Goal: Find specific page/section: Find specific page/section

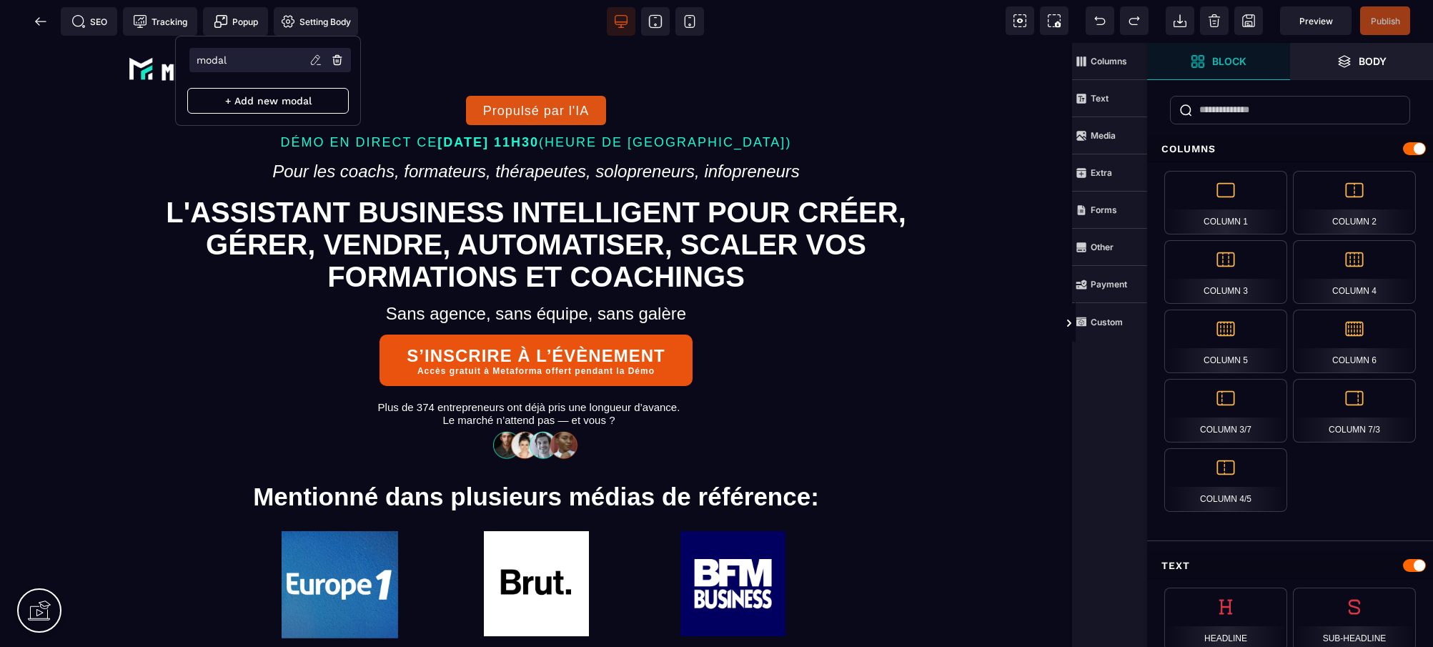
click at [248, 61] on li "modal" at bounding box center [270, 60] width 162 height 24
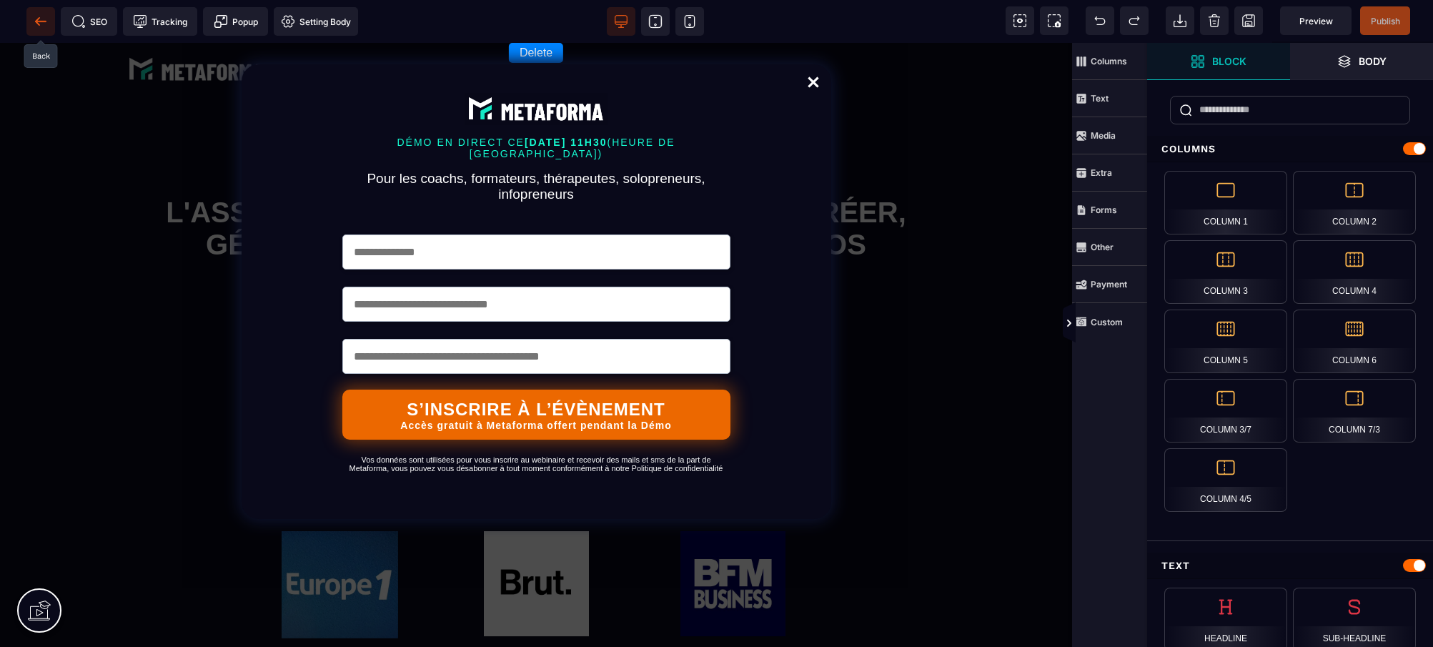
click at [31, 19] on span at bounding box center [40, 21] width 29 height 29
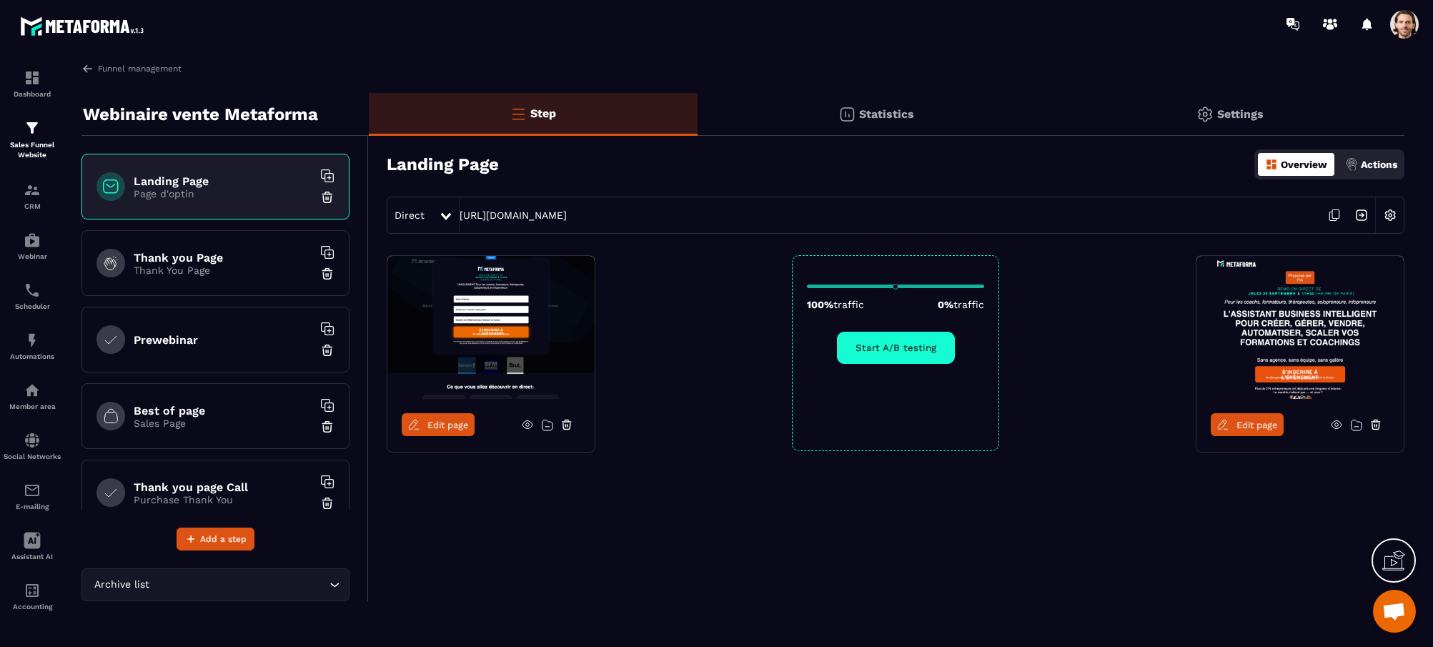
click at [202, 272] on p "Thank You Page" at bounding box center [223, 269] width 179 height 11
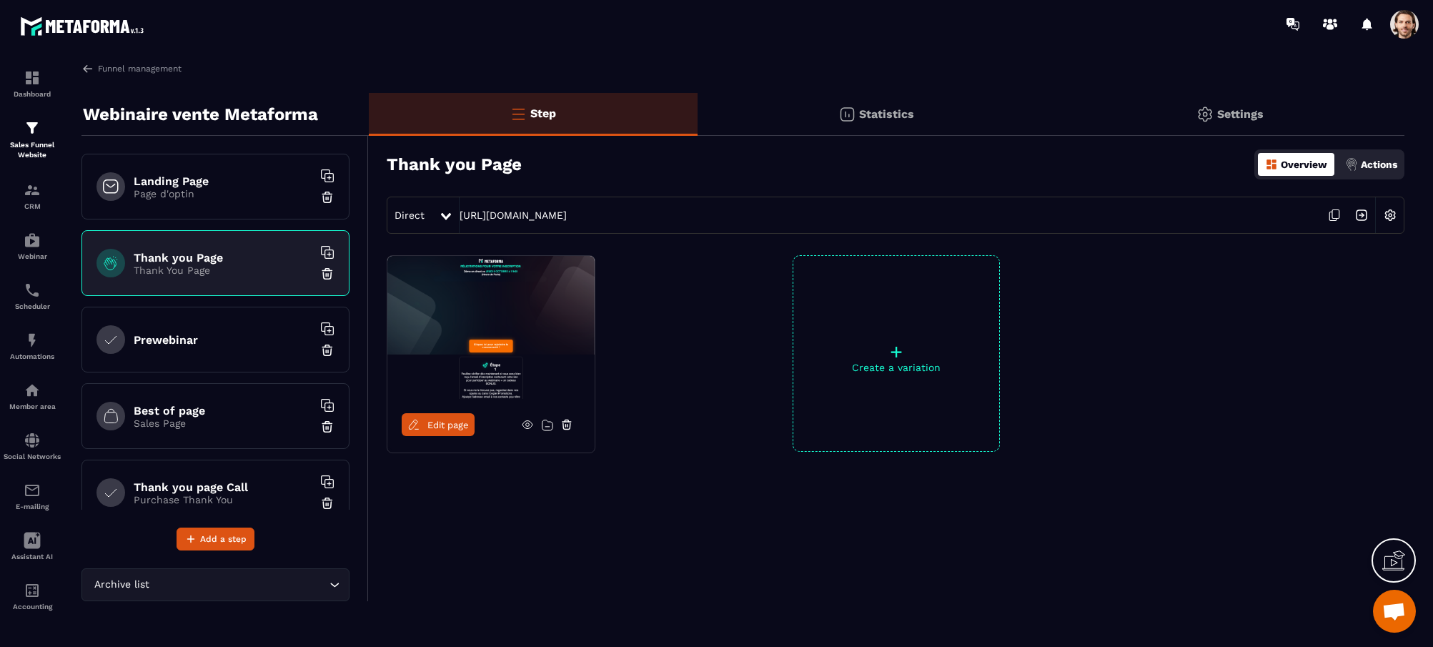
click at [427, 429] on span "Edit page" at bounding box center [447, 425] width 41 height 11
